Goal: Transaction & Acquisition: Download file/media

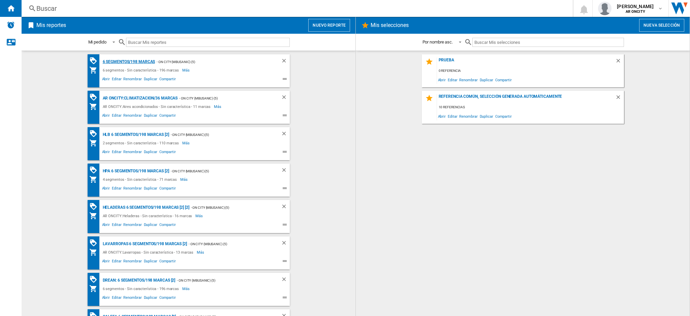
click at [135, 60] on div "6 segmentos/198 marcas" at bounding box center [128, 62] width 54 height 8
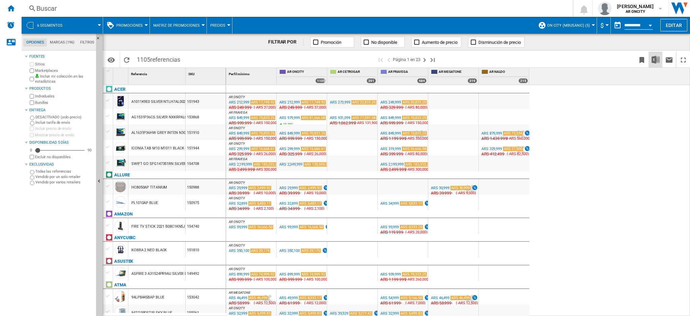
click at [656, 58] on img "Descargar en Excel" at bounding box center [656, 60] width 8 height 8
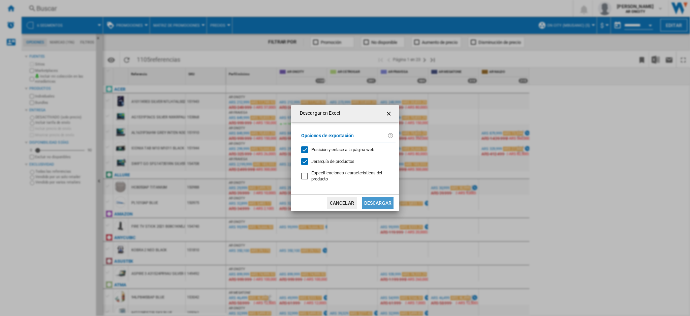
click at [380, 203] on button "Descargar" at bounding box center [377, 203] width 31 height 12
